Goal: Task Accomplishment & Management: Use online tool/utility

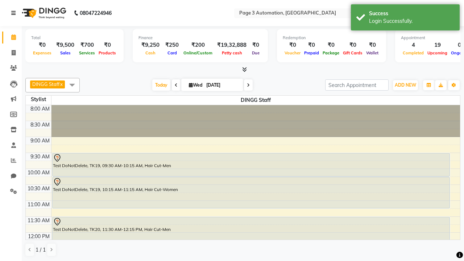
click at [15, 13] on icon at bounding box center [13, 13] width 4 height 5
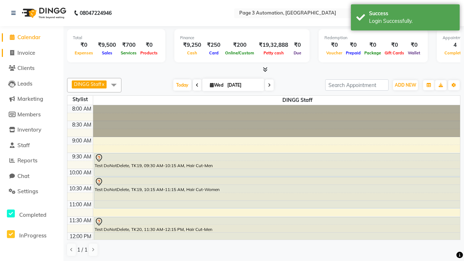
click at [32, 53] on span "Invoice" at bounding box center [26, 52] width 18 height 7
select select "2774"
select select "service"
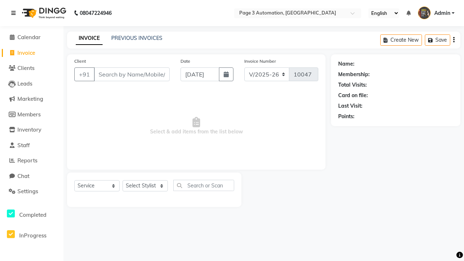
click at [15, 13] on icon at bounding box center [13, 13] width 4 height 5
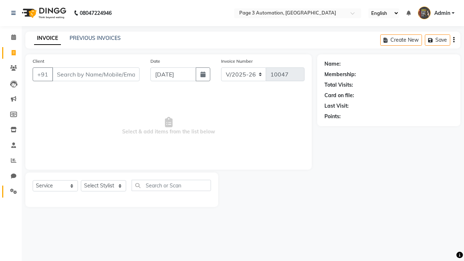
click at [11, 192] on icon at bounding box center [13, 191] width 7 height 5
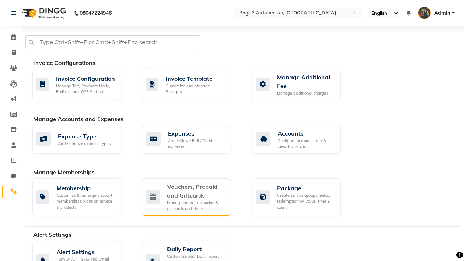
click at [196, 191] on div "Vouchers, Prepaid and Giftcards" at bounding box center [196, 191] width 58 height 17
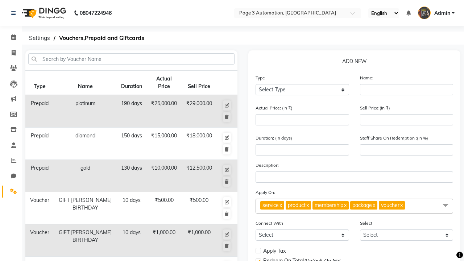
select select "P"
type input "Testing Prepaid kit"
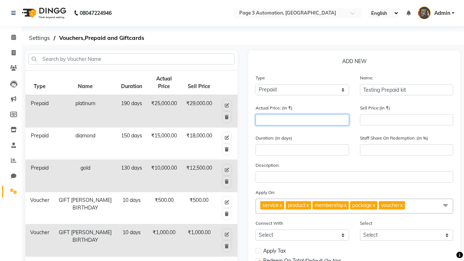
type input "1500"
type input "0"
type input "1500"
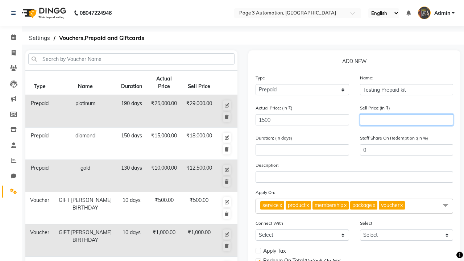
type input "1200"
type input "80"
type input "1200"
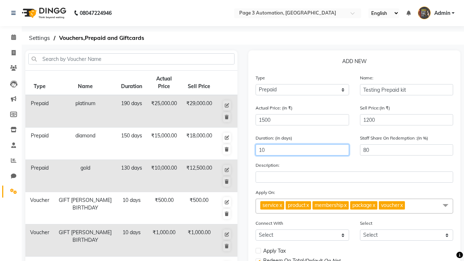
type input "10"
select select
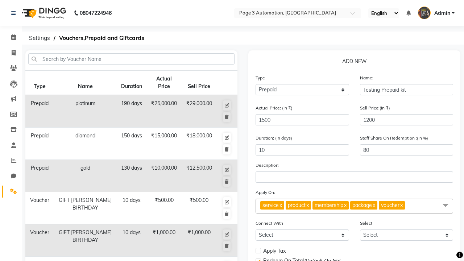
checkbox input "false"
checkbox input "true"
checkbox input "false"
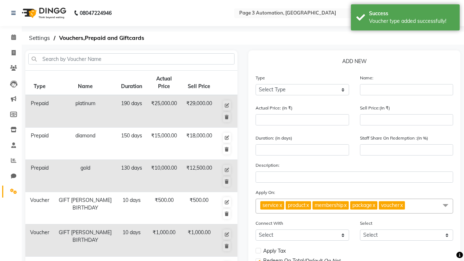
scroll to position [180, 0]
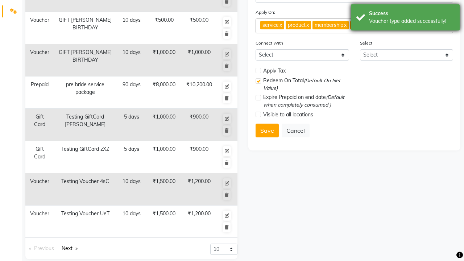
click at [406, 19] on div "Voucher type added successfully!" at bounding box center [411, 21] width 85 height 8
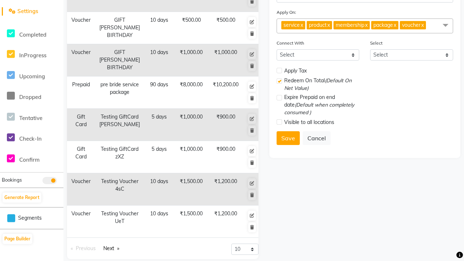
scroll to position [0, 0]
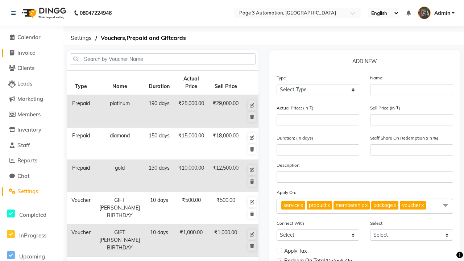
click at [32, 53] on span "Invoice" at bounding box center [26, 52] width 18 height 7
select select "2774"
select select "service"
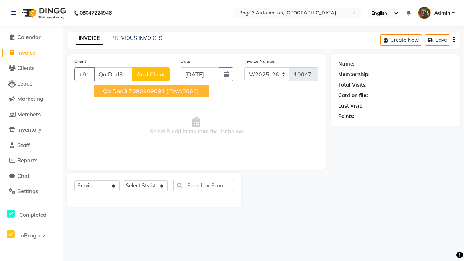
click at [152, 91] on ngb-highlight "7090909093" at bounding box center [147, 90] width 36 height 7
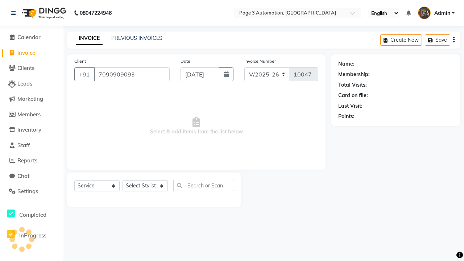
type input "7090909093"
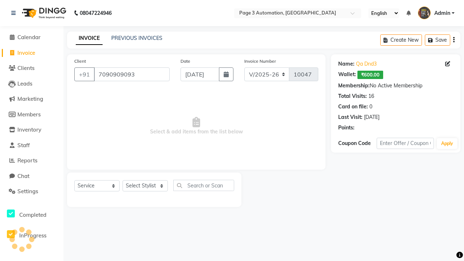
select select "P"
select select "71572"
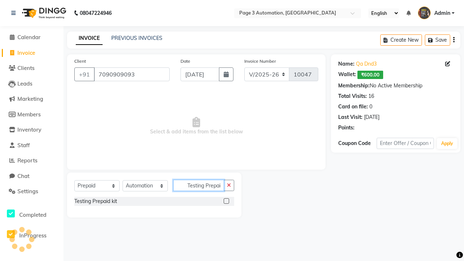
type input "Testing Prepaid kit"
click at [226, 201] on label at bounding box center [226, 200] width 5 height 5
click at [226, 201] on input "checkbox" at bounding box center [226, 201] width 5 height 5
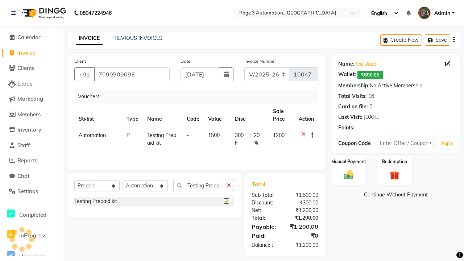
checkbox input "false"
click at [349, 162] on label "Manual Payment" at bounding box center [349, 161] width 36 height 7
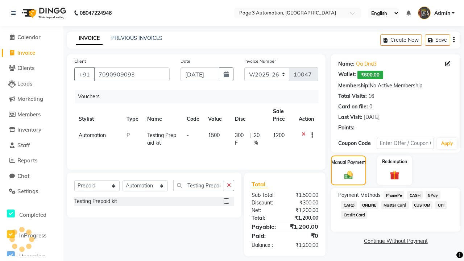
click at [415, 195] on span "CASH" at bounding box center [415, 195] width 16 height 8
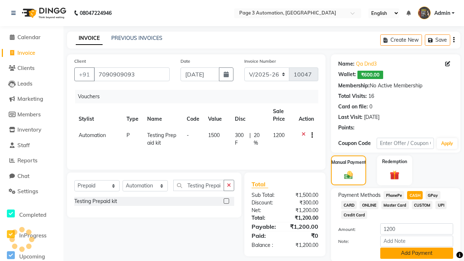
click at [417, 253] on button "Add Payment" at bounding box center [417, 253] width 73 height 11
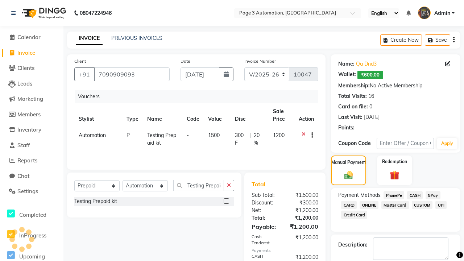
checkbox input "false"
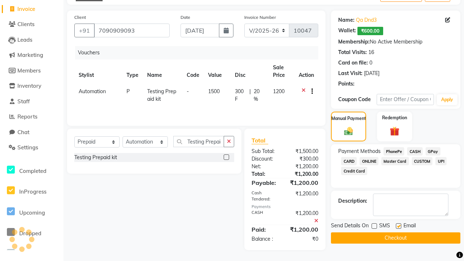
click at [399, 226] on label at bounding box center [398, 226] width 5 height 5
click at [399, 226] on input "checkbox" at bounding box center [398, 226] width 5 height 5
checkbox input "false"
click at [396, 238] on button "Checkout" at bounding box center [396, 238] width 130 height 11
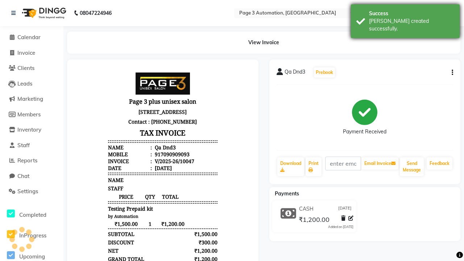
click at [406, 19] on div "[PERSON_NAME] created successfully." at bounding box center [411, 24] width 85 height 15
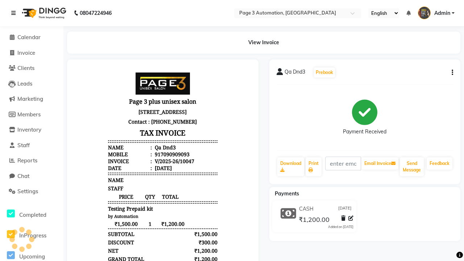
click at [15, 13] on icon at bounding box center [13, 13] width 4 height 5
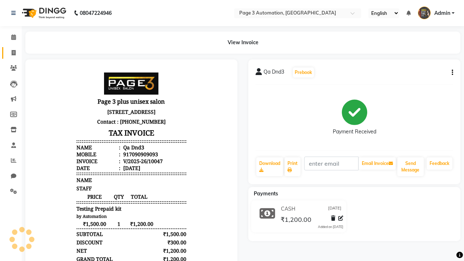
click at [11, 53] on span at bounding box center [13, 53] width 13 height 8
select select "service"
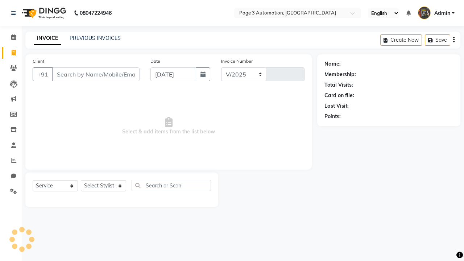
select select "2774"
type input "10048"
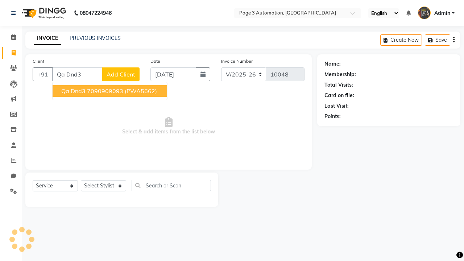
click at [111, 91] on ngb-highlight "7090909093" at bounding box center [105, 90] width 36 height 7
type input "7090909093"
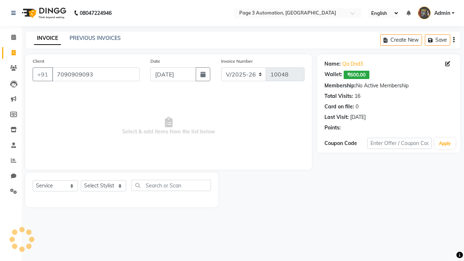
select select "71572"
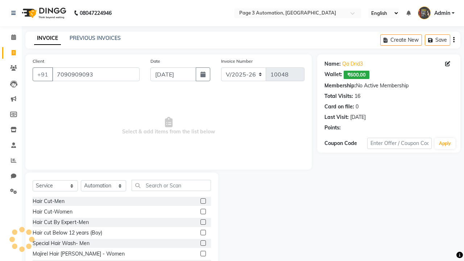
click at [203, 222] on label at bounding box center [203, 222] width 5 height 5
click at [203, 222] on input "checkbox" at bounding box center [203, 222] width 5 height 5
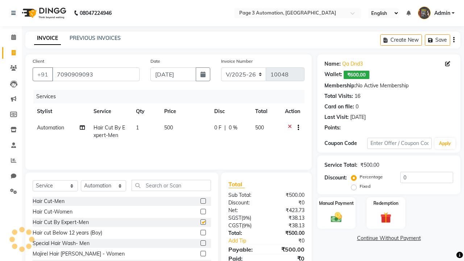
checkbox input "false"
click at [386, 203] on label "Redemption" at bounding box center [386, 203] width 26 height 7
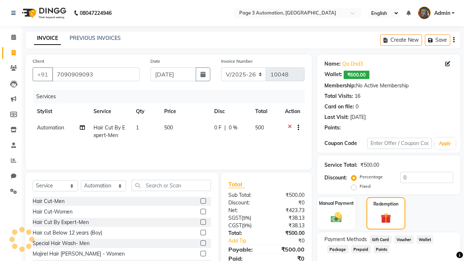
click at [361, 249] on span "Prepaid" at bounding box center [362, 249] width 20 height 8
